Goal: Task Accomplishment & Management: Manage account settings

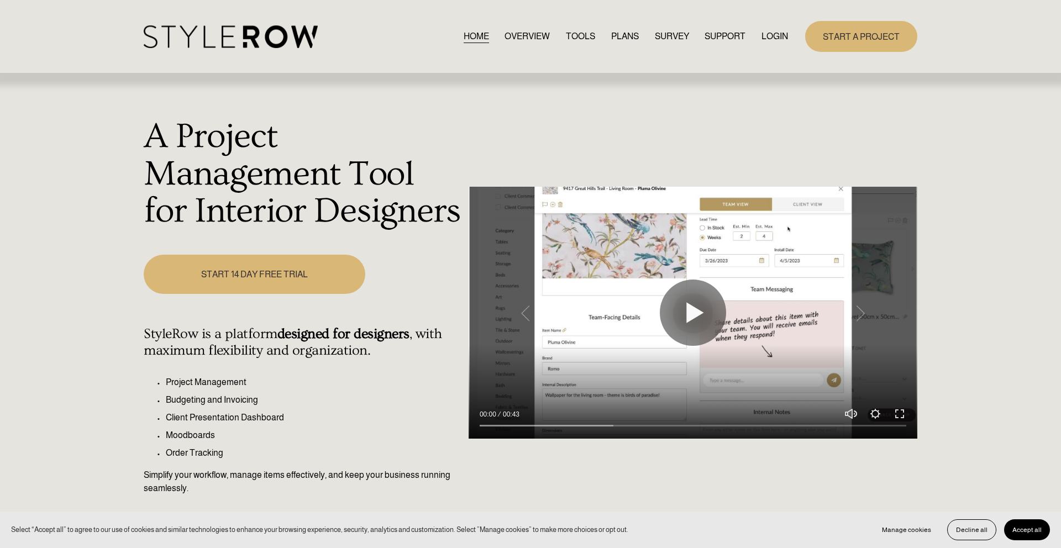
click at [776, 36] on link "LOGIN" at bounding box center [774, 36] width 27 height 15
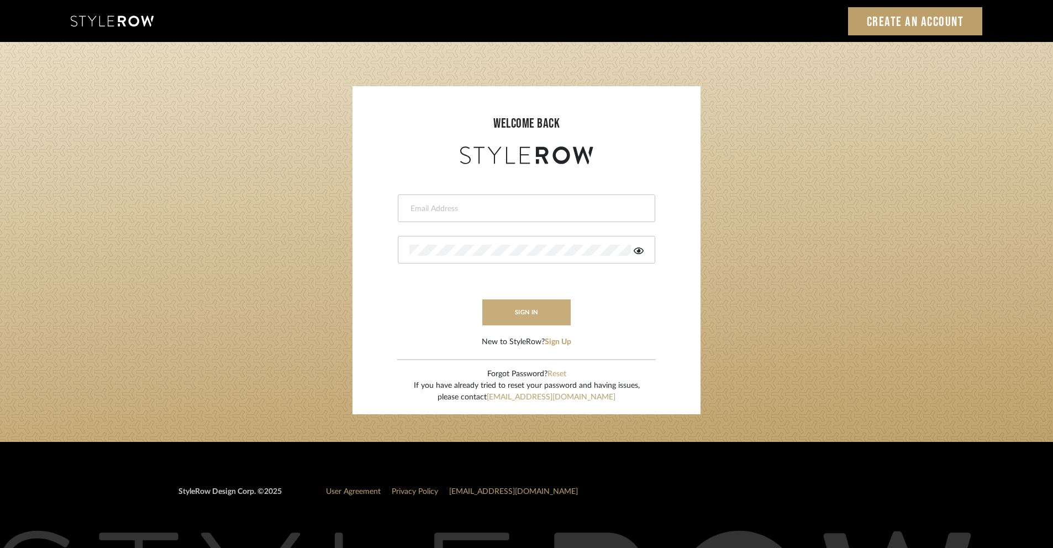
type input "[EMAIL_ADDRESS][DOMAIN_NAME]"
click at [555, 315] on button "sign in" at bounding box center [526, 312] width 88 height 26
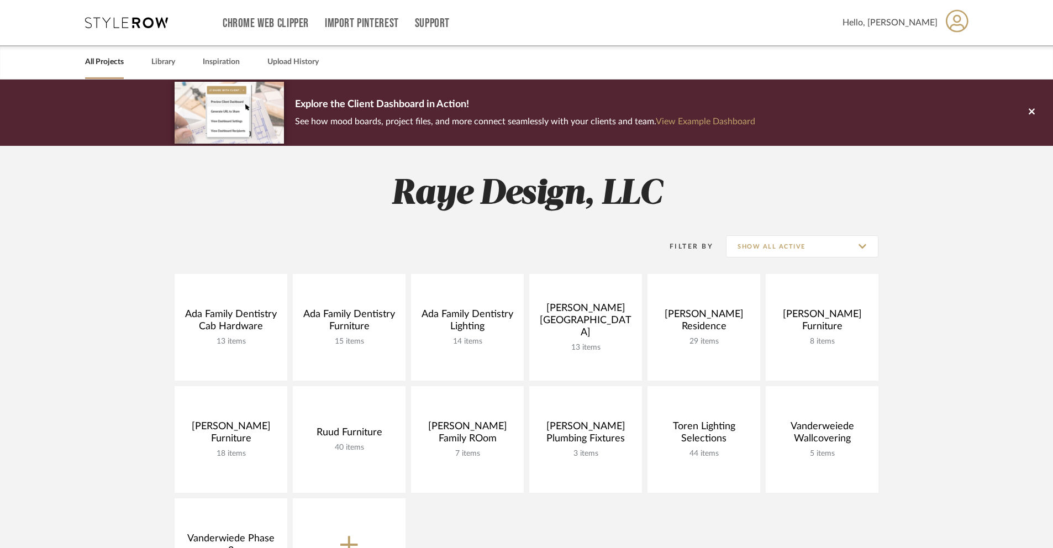
scroll to position [51, 0]
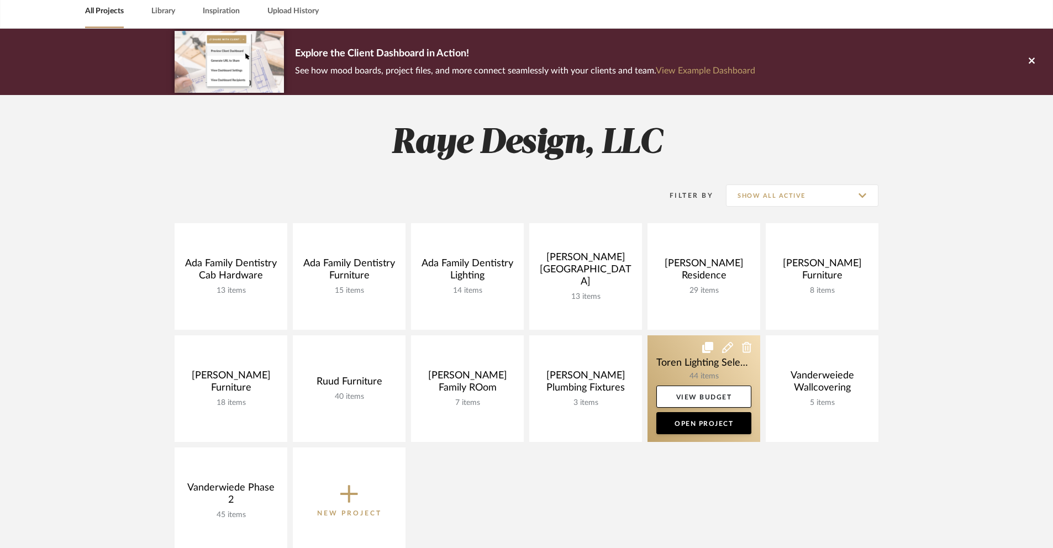
click at [676, 363] on link at bounding box center [703, 388] width 113 height 107
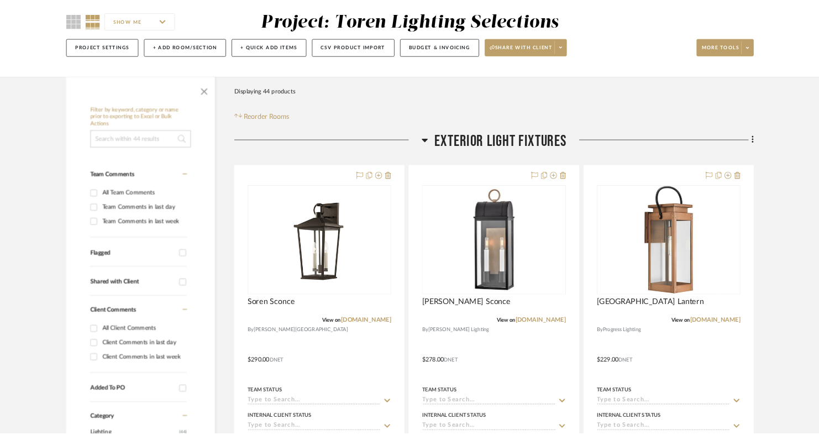
scroll to position [105, 0]
